Goal: Task Accomplishment & Management: Use online tool/utility

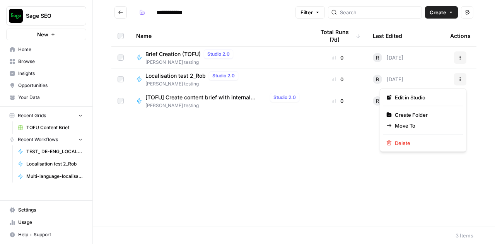
click at [464, 83] on button "Actions" at bounding box center [460, 79] width 12 height 12
click at [432, 94] on span "Edit in Studio" at bounding box center [426, 98] width 62 height 8
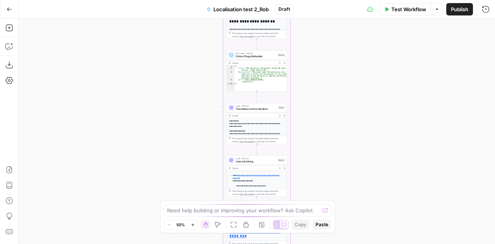
click at [437, 10] on icon "button" at bounding box center [437, 9] width 5 height 5
click at [457, 10] on span "Publish" at bounding box center [459, 9] width 17 height 8
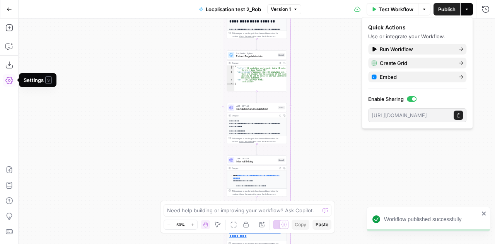
click at [10, 10] on icon "button" at bounding box center [9, 9] width 5 height 5
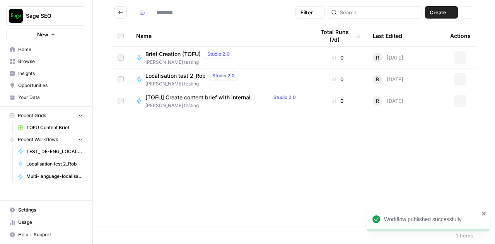
type input "**********"
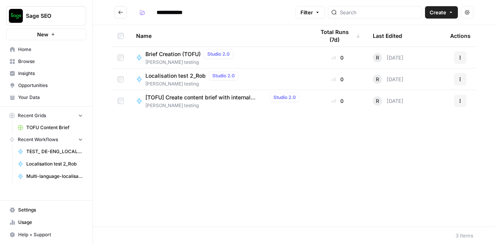
click at [30, 49] on span "Home" at bounding box center [50, 49] width 65 height 7
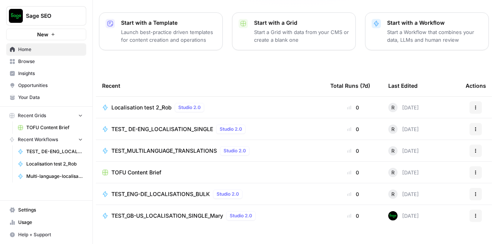
scroll to position [111, 0]
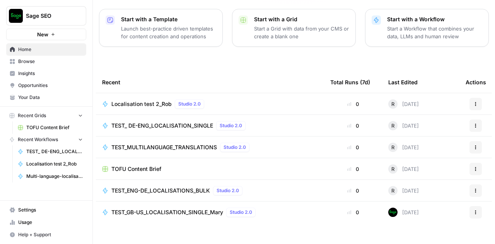
click at [139, 100] on span "Localisation test 2_Rob" at bounding box center [141, 104] width 60 height 8
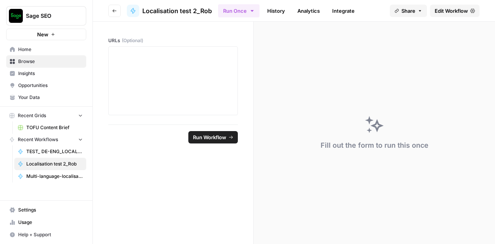
click at [455, 11] on span "Edit Workflow" at bounding box center [451, 11] width 33 height 8
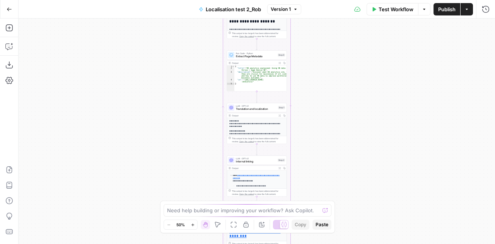
click at [241, 7] on span "Localisation test 2_Rob" at bounding box center [233, 9] width 55 height 8
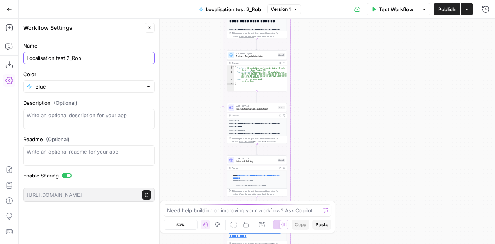
click at [70, 57] on input "Localisation test 2_Rob" at bounding box center [89, 58] width 125 height 8
type input "Localisation test 3_Rob"
click at [443, 12] on span "Publish" at bounding box center [446, 9] width 17 height 8
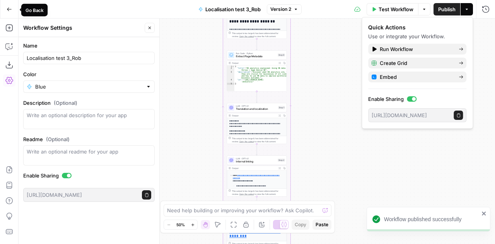
click at [9, 11] on icon "button" at bounding box center [9, 9] width 5 height 5
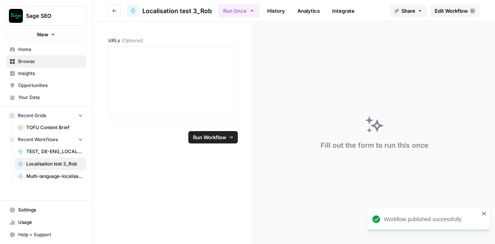
click at [9, 11] on img "Workspace: Sage SEO" at bounding box center [16, 16] width 14 height 14
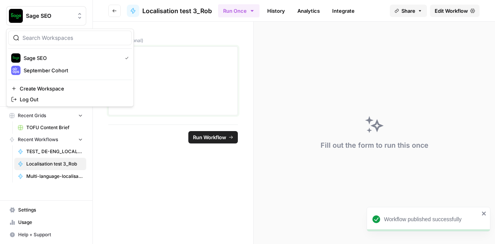
click at [204, 51] on p at bounding box center [172, 54] width 119 height 8
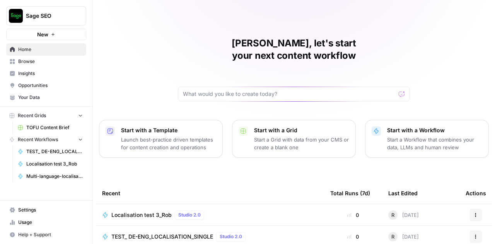
click at [27, 58] on span "Browse" at bounding box center [50, 61] width 65 height 7
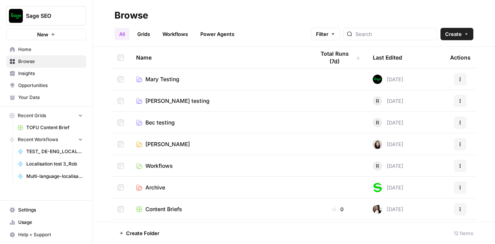
click at [157, 100] on span "[PERSON_NAME] testing" at bounding box center [177, 101] width 64 height 8
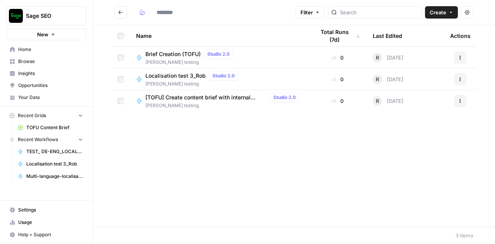
type input "**********"
click at [180, 75] on span "Localisation test 3_Rob" at bounding box center [175, 76] width 60 height 8
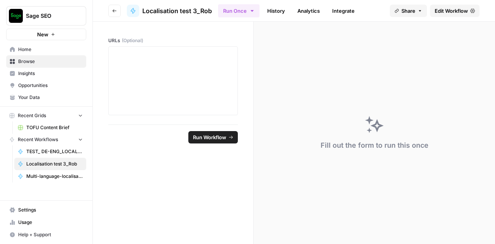
click at [447, 10] on span "Edit Workflow" at bounding box center [451, 11] width 33 height 8
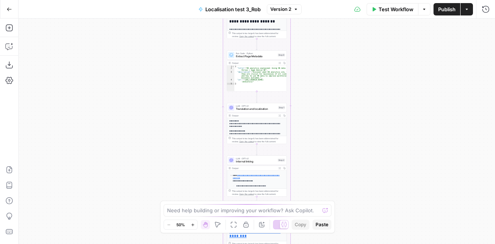
click at [296, 9] on icon "button" at bounding box center [296, 9] width 2 height 1
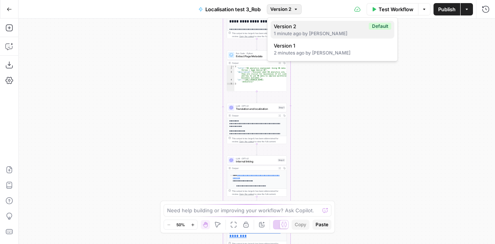
click at [302, 27] on span "Version 2" at bounding box center [320, 26] width 92 height 8
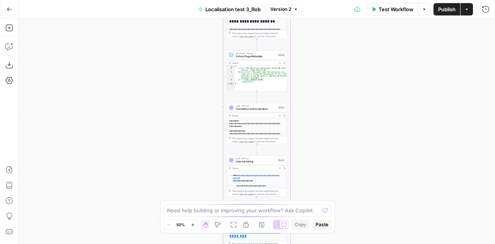
click at [292, 3] on div "Go Back Localisation test 3_Rob Version 2 Test Workflow Options Publish Actions…" at bounding box center [247, 9] width 495 height 18
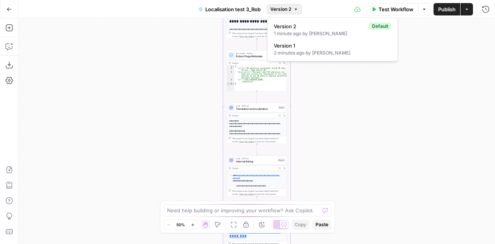
click at [294, 9] on icon "button" at bounding box center [295, 9] width 5 height 5
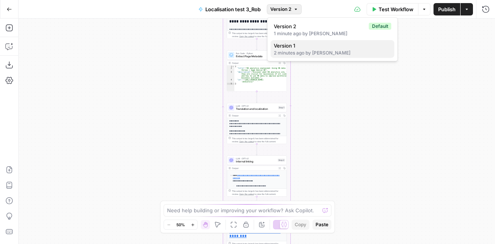
click at [303, 45] on span "Version 1" at bounding box center [331, 46] width 114 height 8
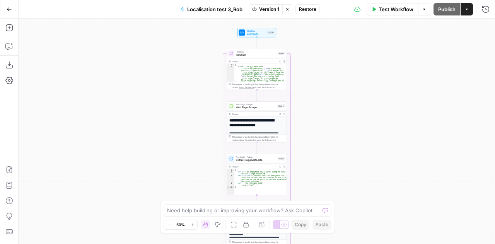
click at [247, 32] on span "Set Inputs" at bounding box center [256, 34] width 19 height 4
click at [288, 12] on button "Stop viewing" at bounding box center [287, 9] width 10 height 10
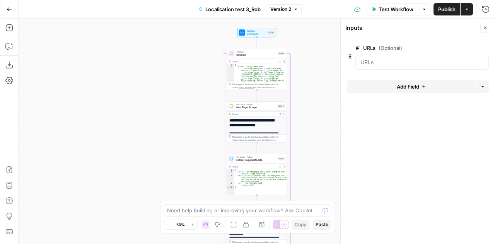
click at [409, 85] on span "Add Field" at bounding box center [408, 87] width 22 height 8
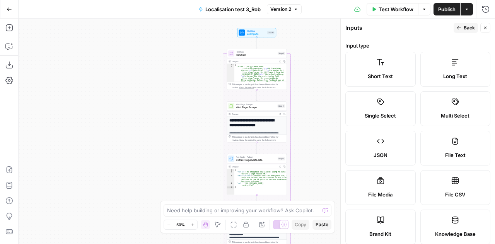
click at [451, 225] on label "Knowledge Base" at bounding box center [455, 227] width 70 height 35
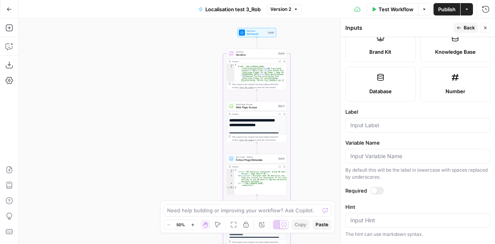
scroll to position [184, 0]
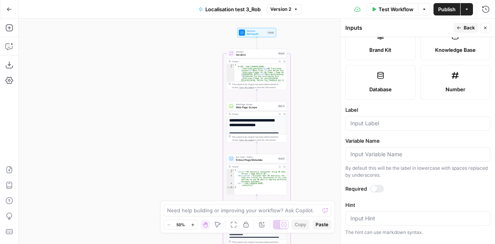
click at [375, 186] on div at bounding box center [374, 189] width 6 height 6
click at [364, 122] on input "Label" at bounding box center [417, 123] width 135 height 8
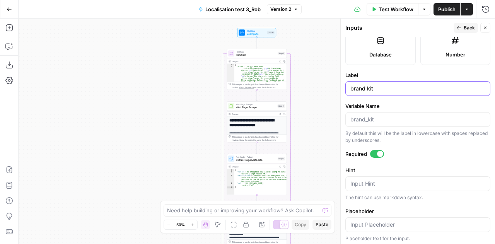
type input "brand kit"
click at [380, 221] on input "Placeholder" at bounding box center [417, 225] width 135 height 8
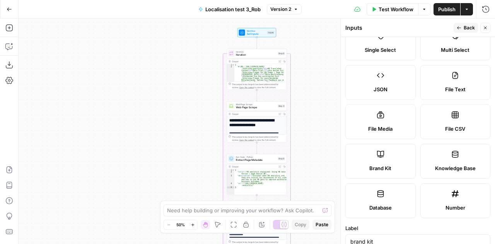
scroll to position [0, 0]
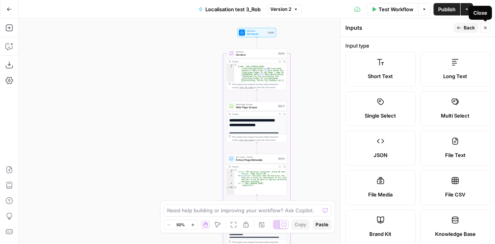
click at [485, 31] on button "Close" at bounding box center [485, 28] width 10 height 10
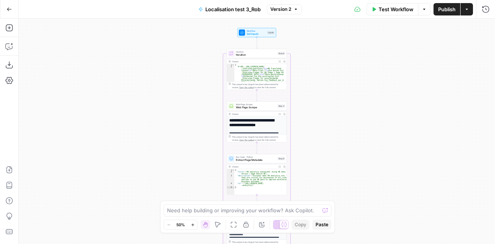
click at [249, 31] on span "Workflow" at bounding box center [256, 30] width 19 height 3
click at [459, 50] on span "edit field" at bounding box center [459, 48] width 17 height 6
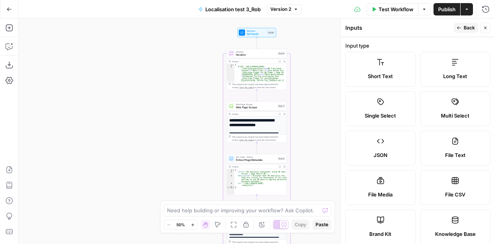
click at [485, 31] on button "Close" at bounding box center [485, 28] width 10 height 10
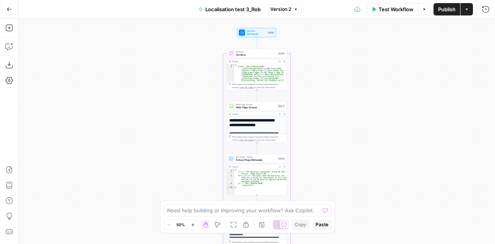
type textarea "**********"
click at [244, 53] on span "Iteration" at bounding box center [256, 55] width 40 height 4
click at [242, 108] on span "Web Page Scrape" at bounding box center [256, 108] width 40 height 4
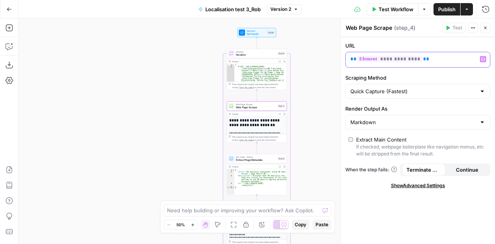
click at [452, 53] on div "**********" at bounding box center [412, 59] width 132 height 15
click at [241, 55] on span "Iteration" at bounding box center [256, 55] width 40 height 4
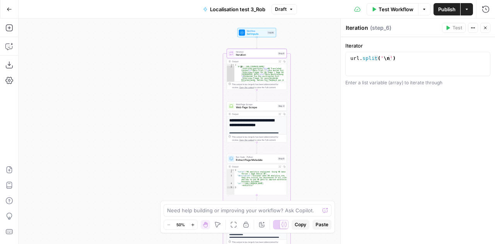
click at [486, 31] on button "Close" at bounding box center [485, 28] width 10 height 10
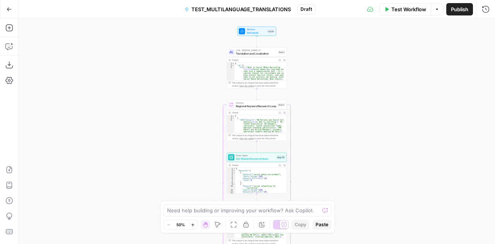
click at [247, 31] on span "Set Inputs" at bounding box center [256, 33] width 19 height 4
